Goal: Task Accomplishment & Management: Manage account settings

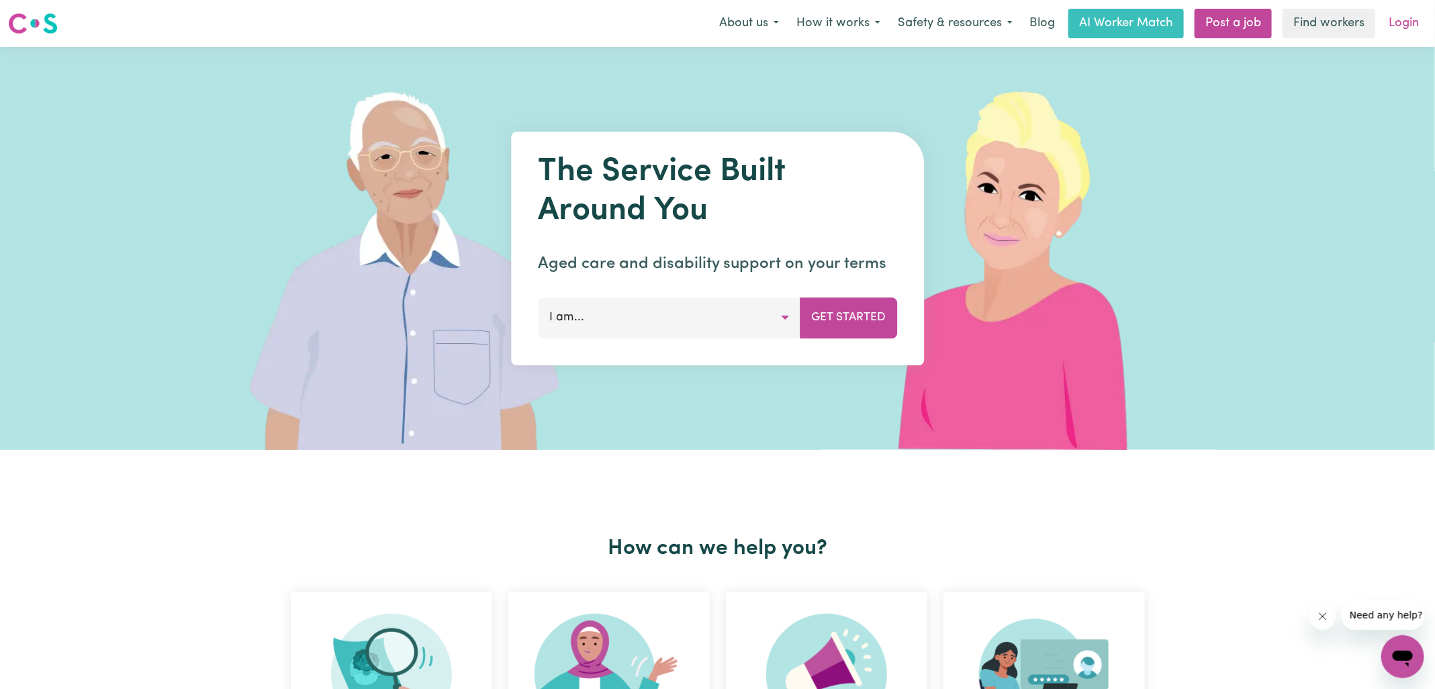
click at [1421, 20] on link "Login" at bounding box center [1404, 24] width 46 height 30
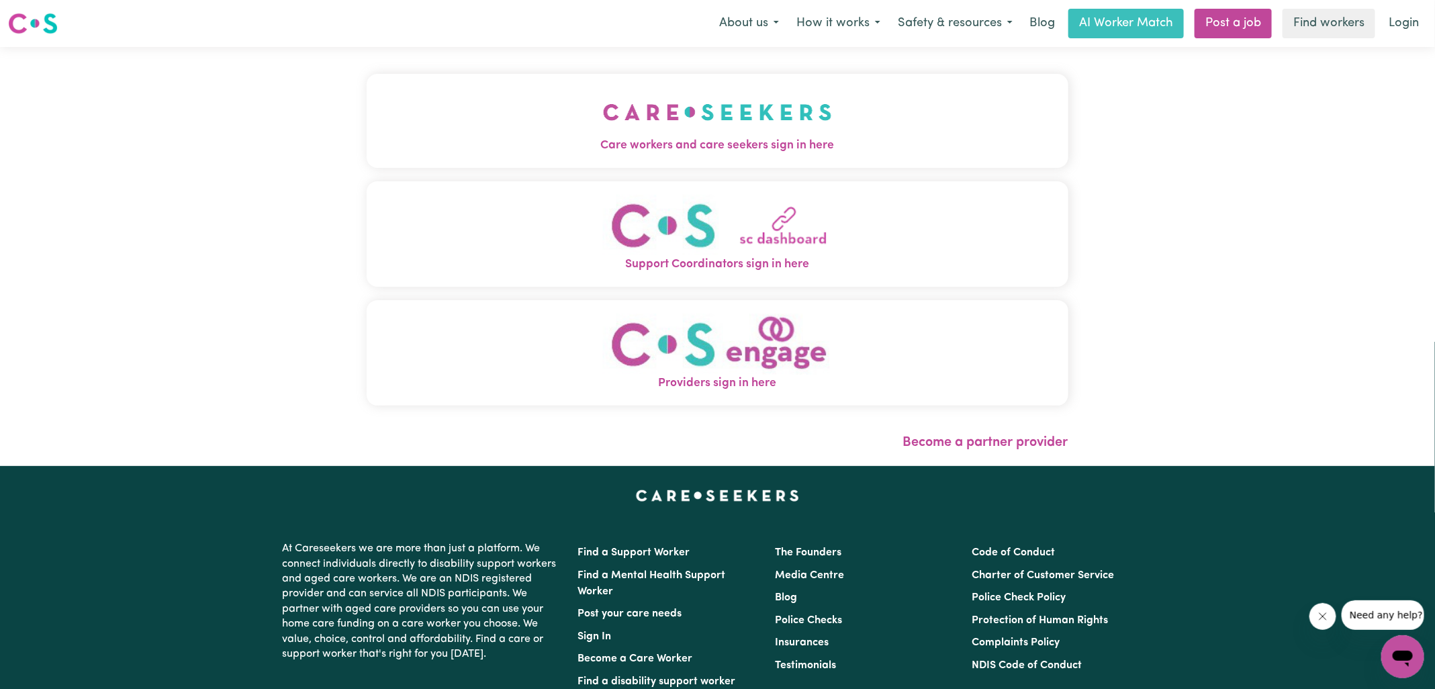
click at [866, 122] on button "Care workers and care seekers sign in here" at bounding box center [718, 121] width 702 height 94
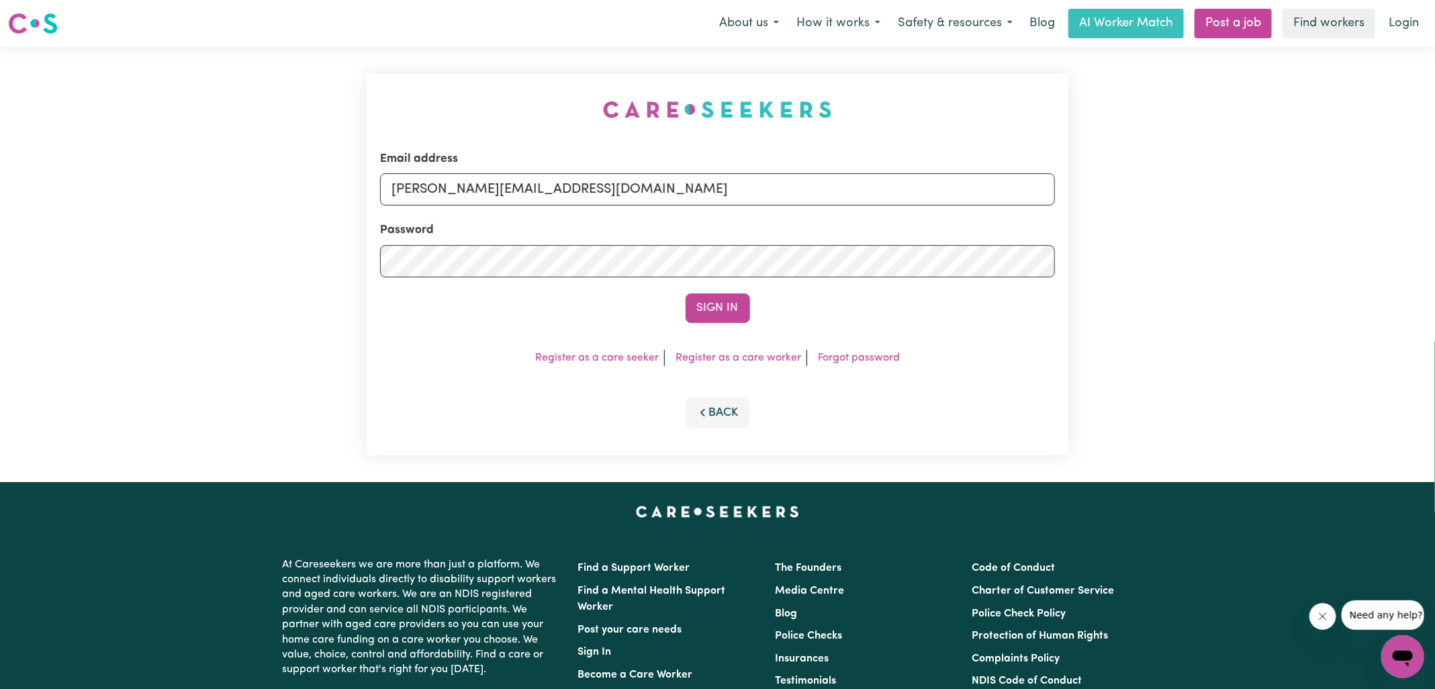
drag, startPoint x: 504, startPoint y: 91, endPoint x: 520, endPoint y: 93, distance: 16.2
click at [503, 91] on div "Email address [PERSON_NAME][EMAIL_ADDRESS][DOMAIN_NAME] Password Sign In Regist…" at bounding box center [718, 264] width 718 height 435
click at [664, 185] on input "[PERSON_NAME][EMAIL_ADDRESS][DOMAIN_NAME]" at bounding box center [717, 189] width 675 height 32
drag, startPoint x: 471, startPoint y: 189, endPoint x: 1150, endPoint y: 214, distance: 680.0
click at [1167, 246] on div "Email address [EMAIL_ADDRESS][DOMAIN_NAME] Password Sign In Register as a care …" at bounding box center [717, 264] width 1435 height 435
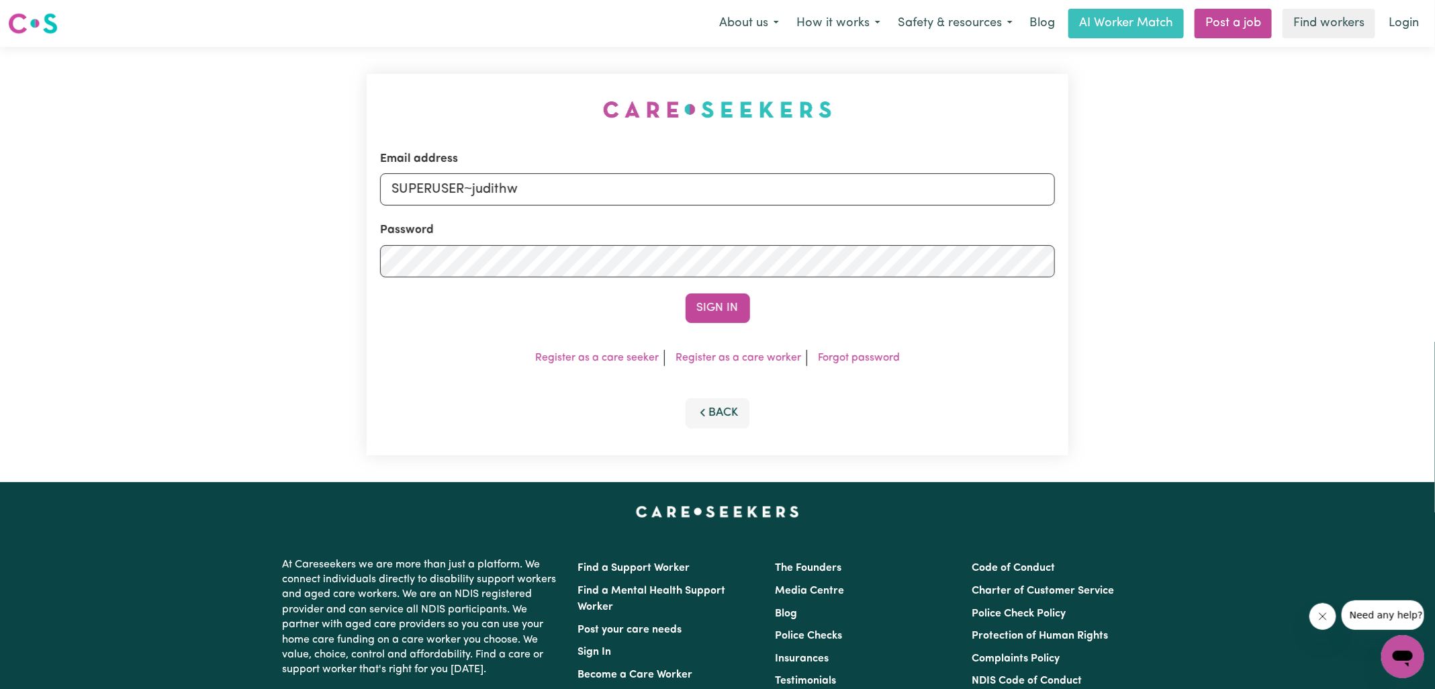
type input "[EMAIL_ADDRESS][DOMAIN_NAME]"
click at [686, 293] on button "Sign In" at bounding box center [718, 308] width 64 height 30
